Goal: Transaction & Acquisition: Purchase product/service

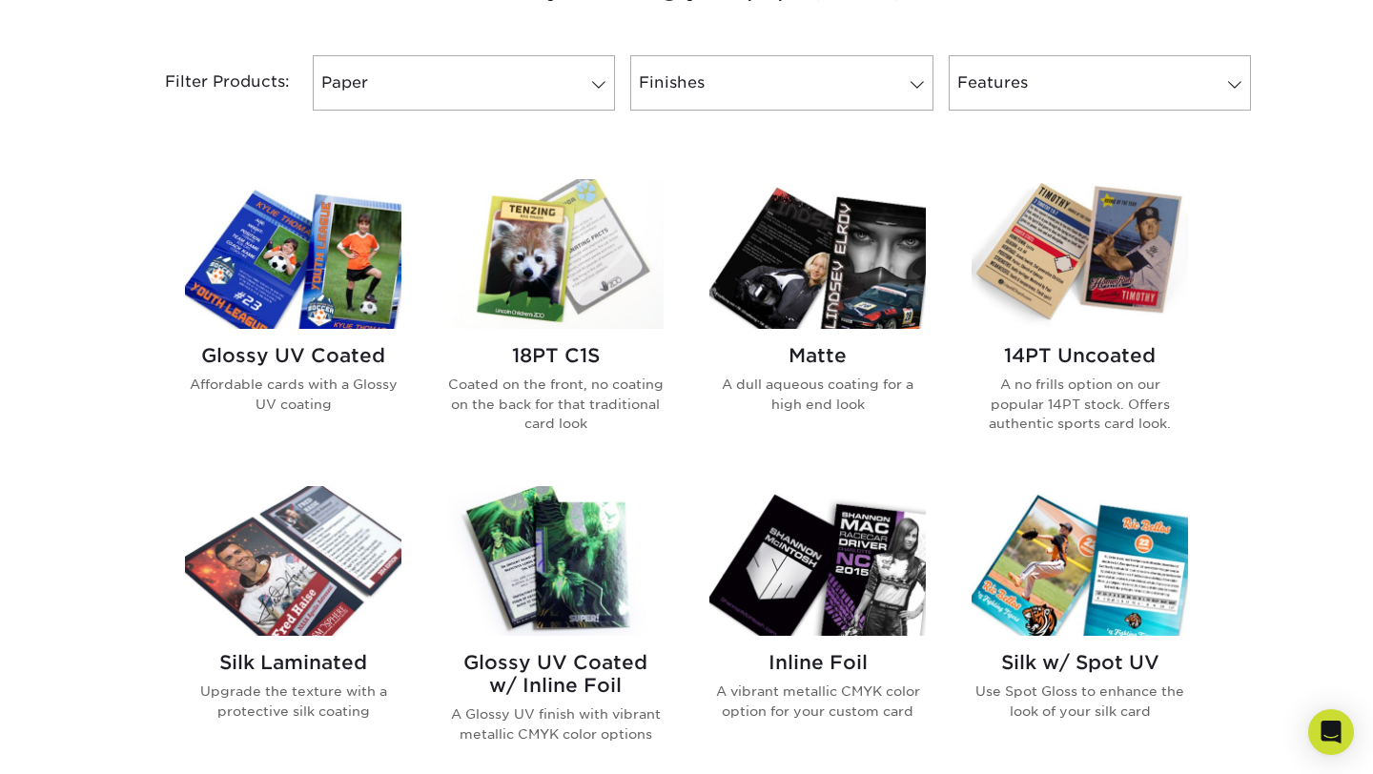
scroll to position [788, 0]
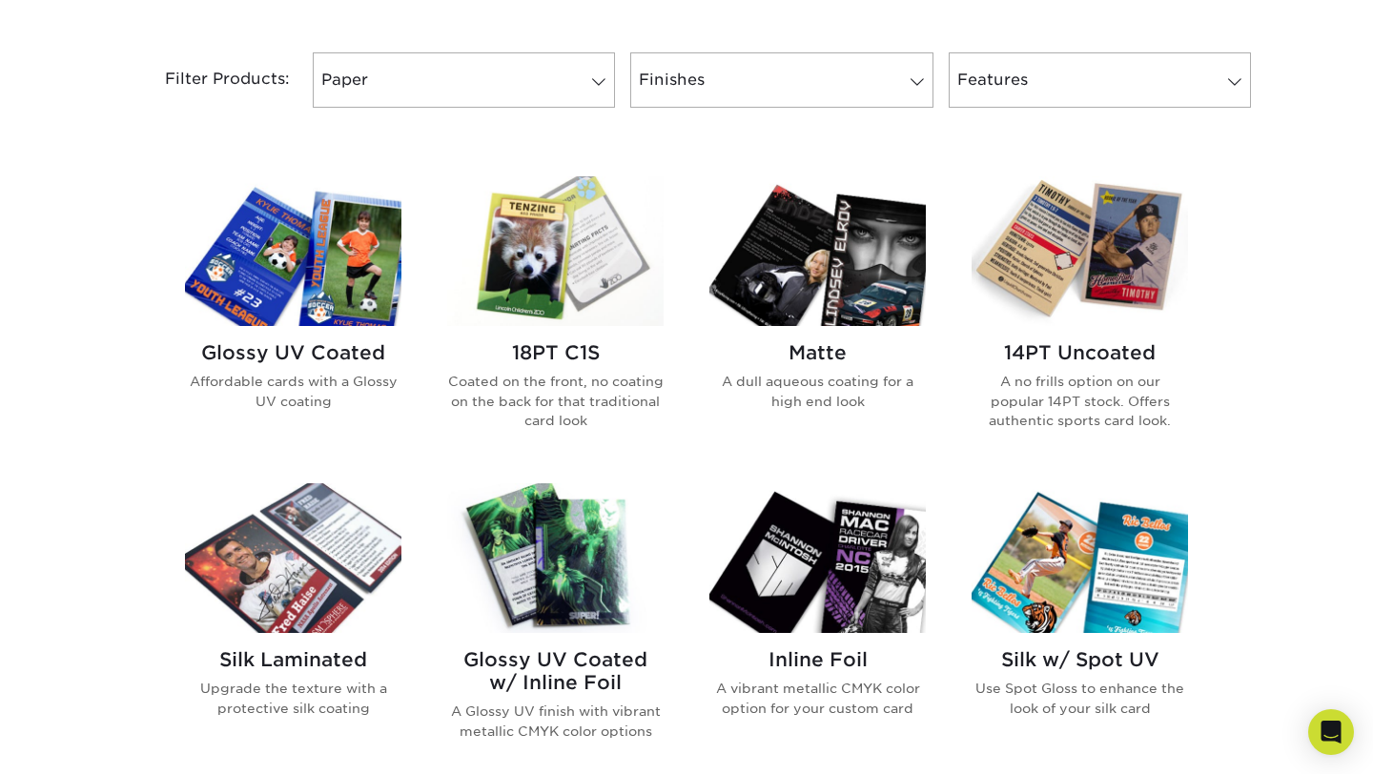
click at [279, 354] on h2 "Glossy UV Coated" at bounding box center [293, 352] width 216 height 23
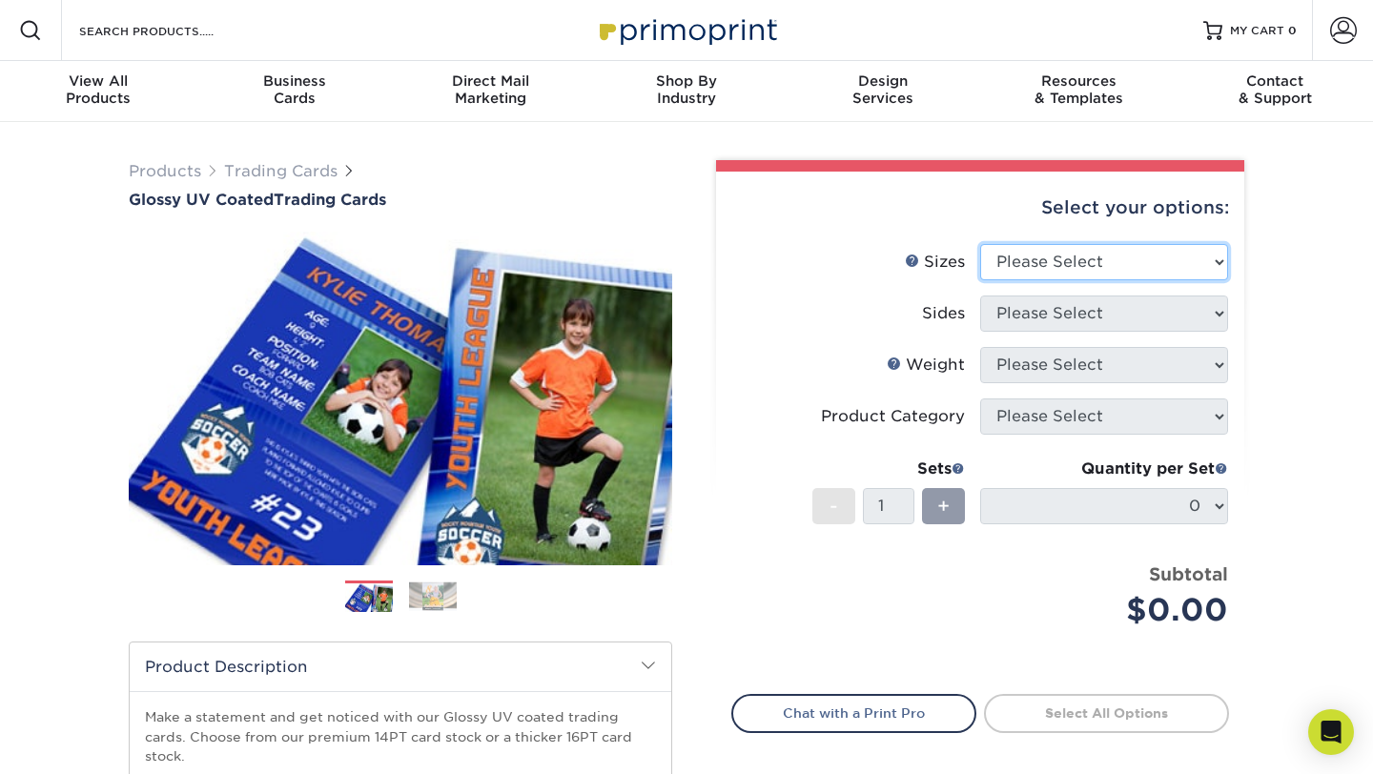
click at [1061, 256] on select "Please Select 2.5" x 3.5"" at bounding box center [1104, 262] width 248 height 36
select select "2.50x3.50"
click at [980, 244] on select "Please Select 2.5" x 3.5"" at bounding box center [1104, 262] width 248 height 36
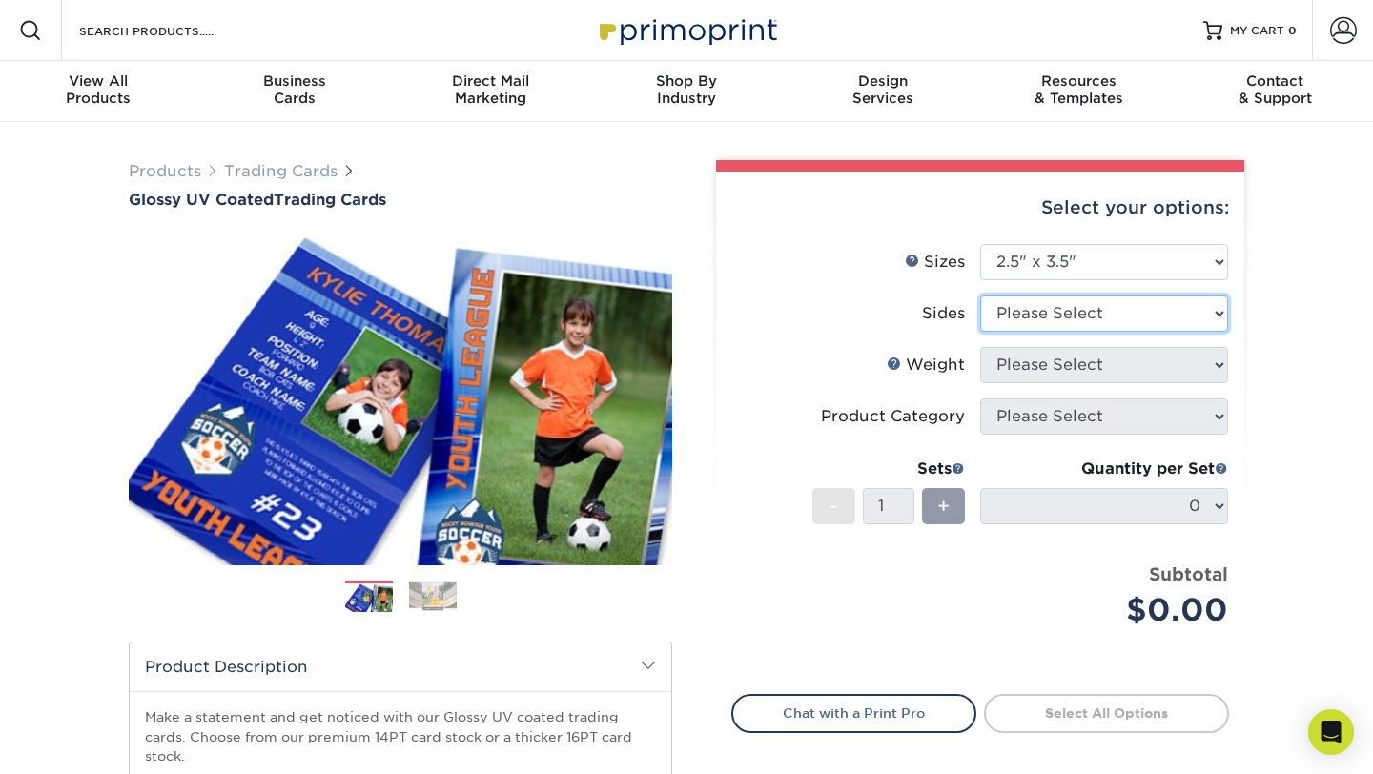
click at [1062, 309] on select "Please Select Print Both Sides Print Front Only" at bounding box center [1104, 314] width 248 height 36
select select "13abbda7-1d64-4f25-8bb2-c179b224825d"
click at [980, 296] on select "Please Select Print Both Sides Print Front Only" at bounding box center [1104, 314] width 248 height 36
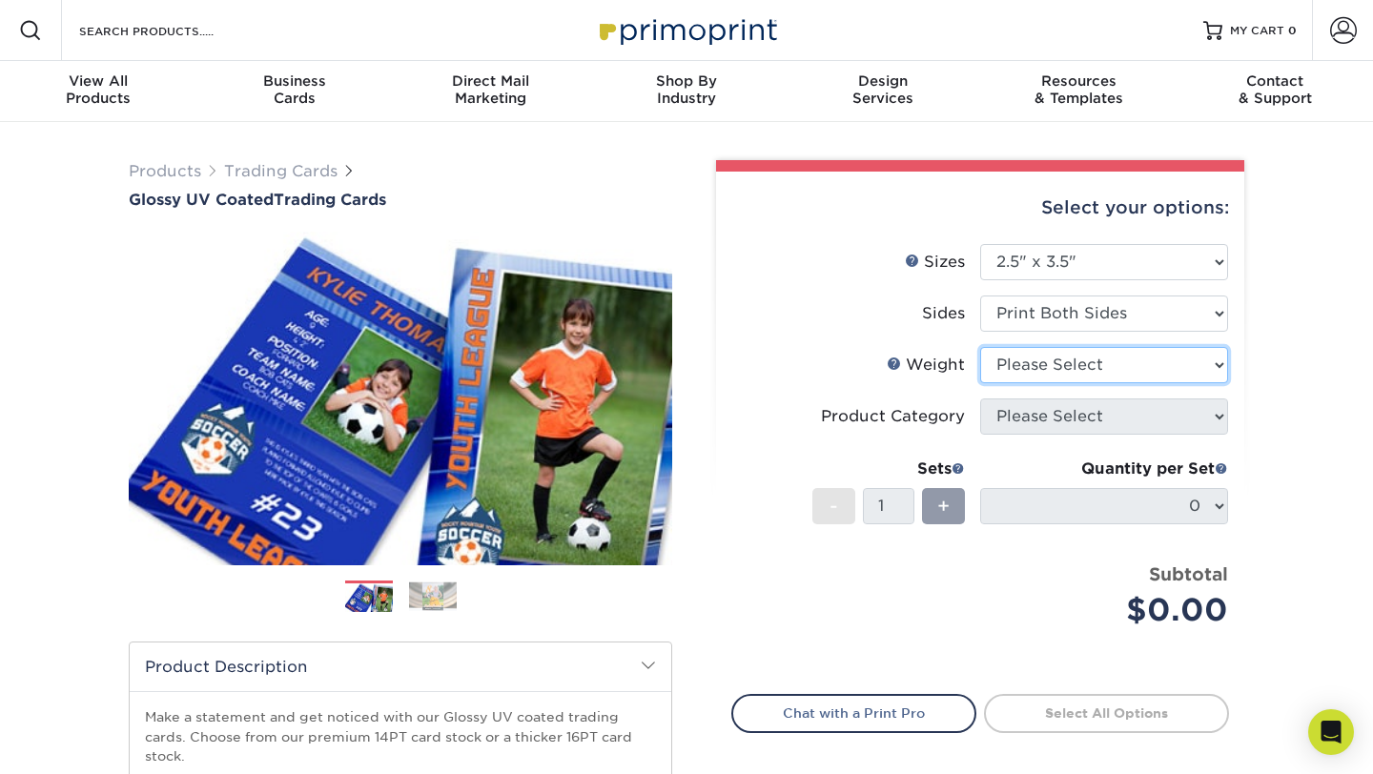
click at [1061, 364] on select "Please Select 16PT 14PT 18PT C1S" at bounding box center [1104, 365] width 248 height 36
select select "16PT"
click at [980, 347] on select "Please Select 16PT 14PT 18PT C1S" at bounding box center [1104, 365] width 248 height 36
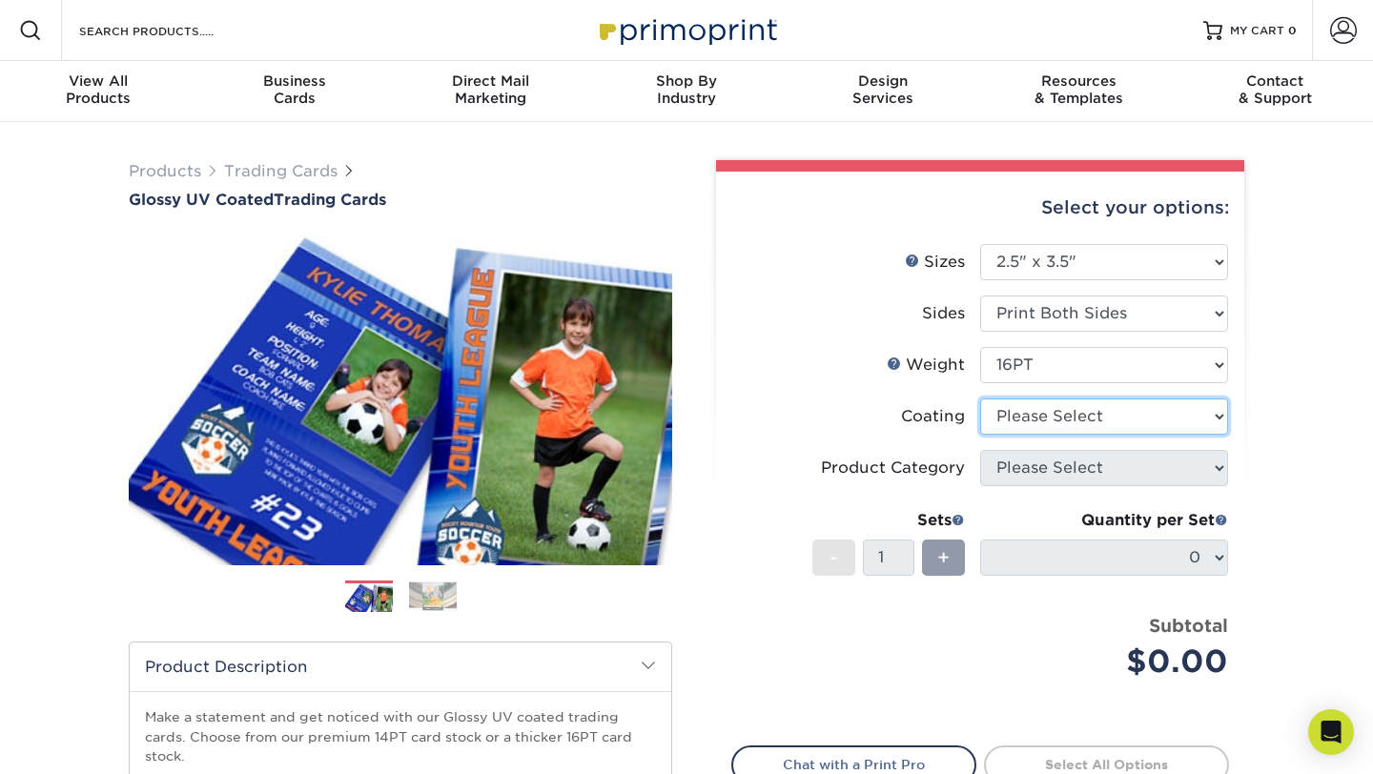
click at [1063, 414] on select at bounding box center [1104, 417] width 248 height 36
select select "ae367451-b2b8-45df-a344-0f05b6a12993"
click at [980, 399] on select at bounding box center [1104, 417] width 248 height 36
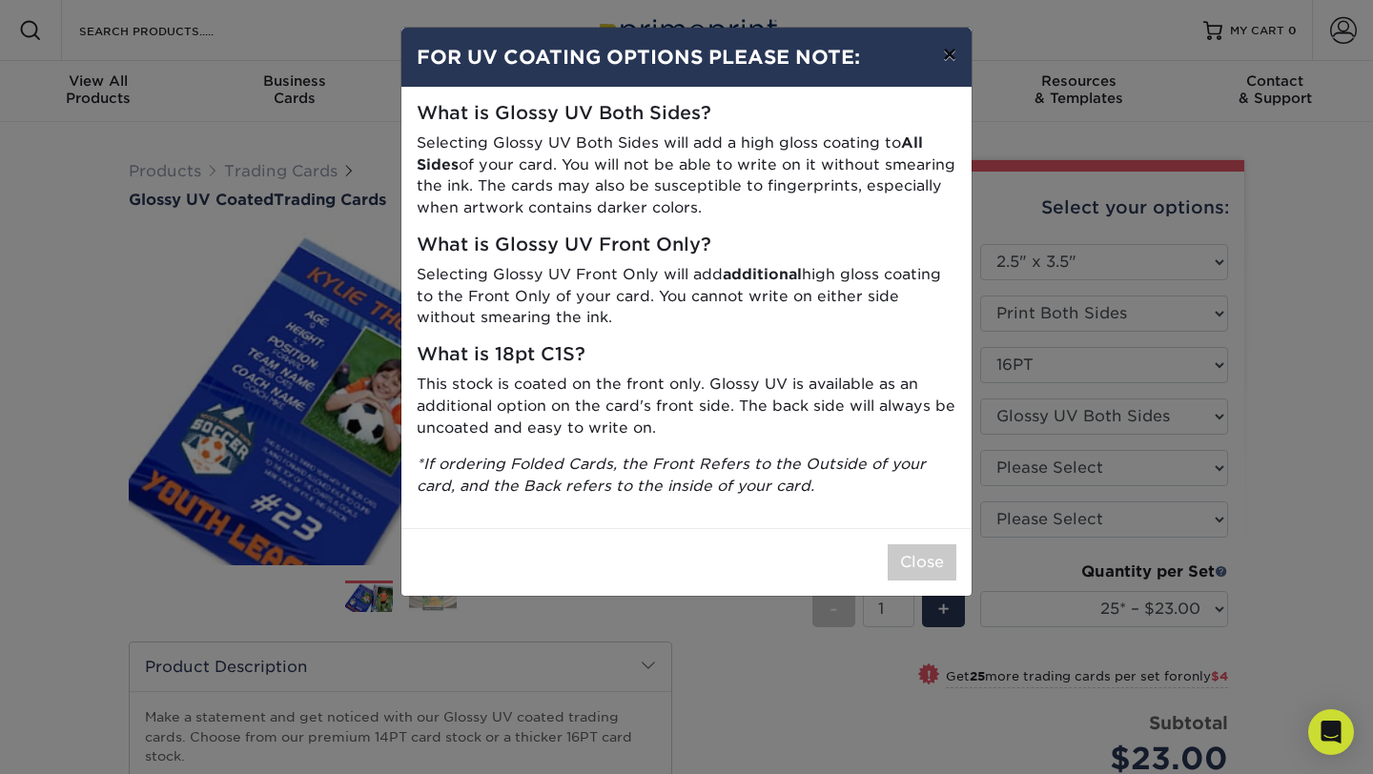
click at [946, 64] on button "×" at bounding box center [950, 54] width 44 height 53
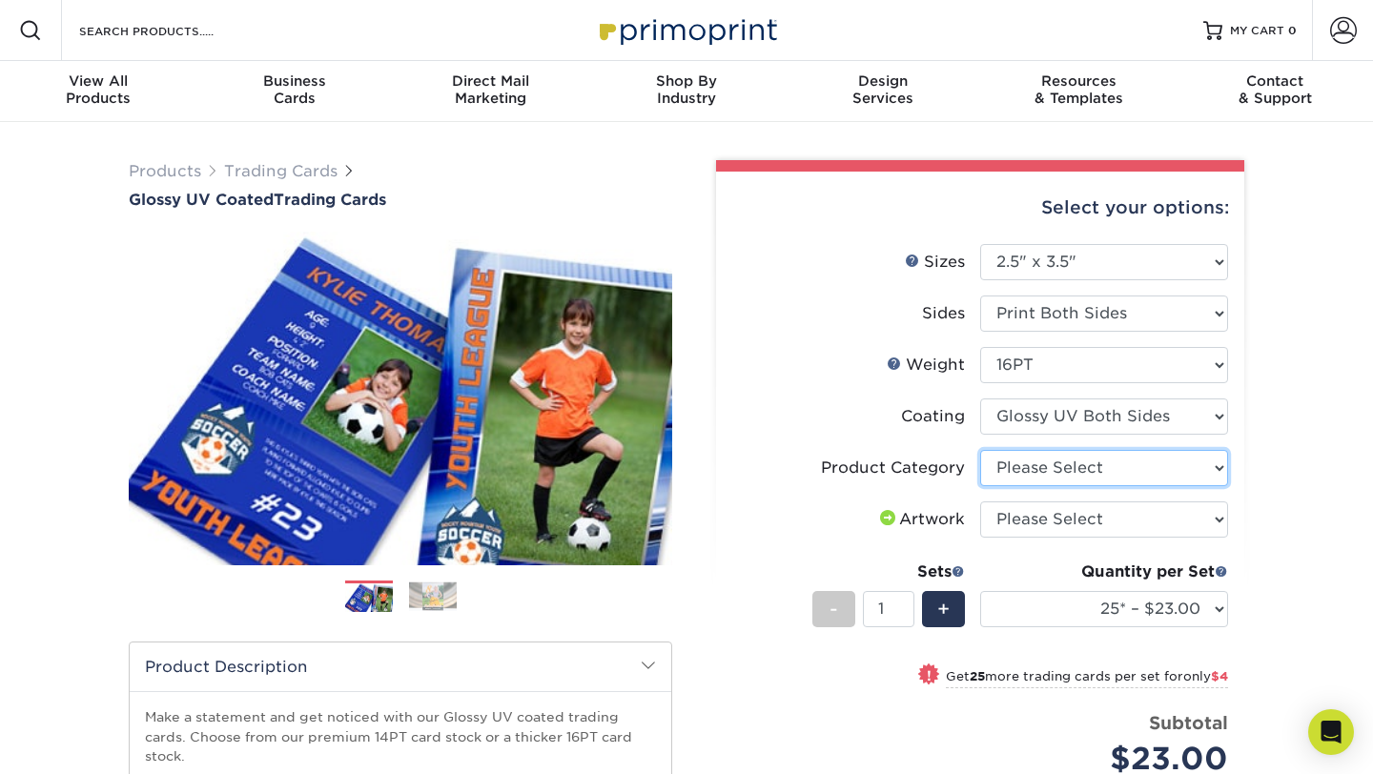
click at [1086, 467] on select "Please Select Trading Cards" at bounding box center [1104, 468] width 248 height 36
select select "c2f9bce9-36c2-409d-b101-c29d9d031e18"
click at [980, 450] on select "Please Select Trading Cards" at bounding box center [1104, 468] width 248 height 36
click at [1084, 517] on select "Please Select I will upload files I need a design - $100" at bounding box center [1104, 520] width 248 height 36
